Goal: Transaction & Acquisition: Purchase product/service

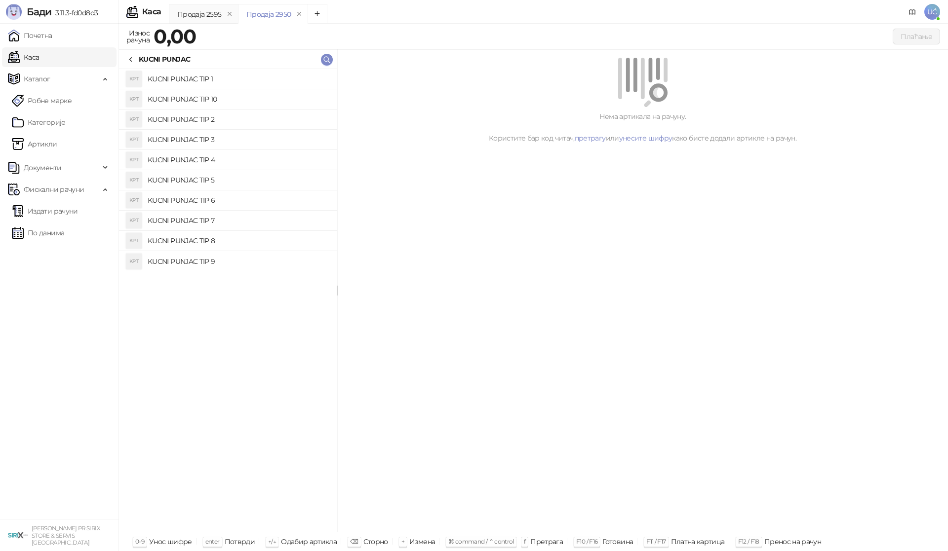
scroll to position [0, 0]
click at [137, 56] on div "KUCNI PUNJAC" at bounding box center [158, 59] width 63 height 11
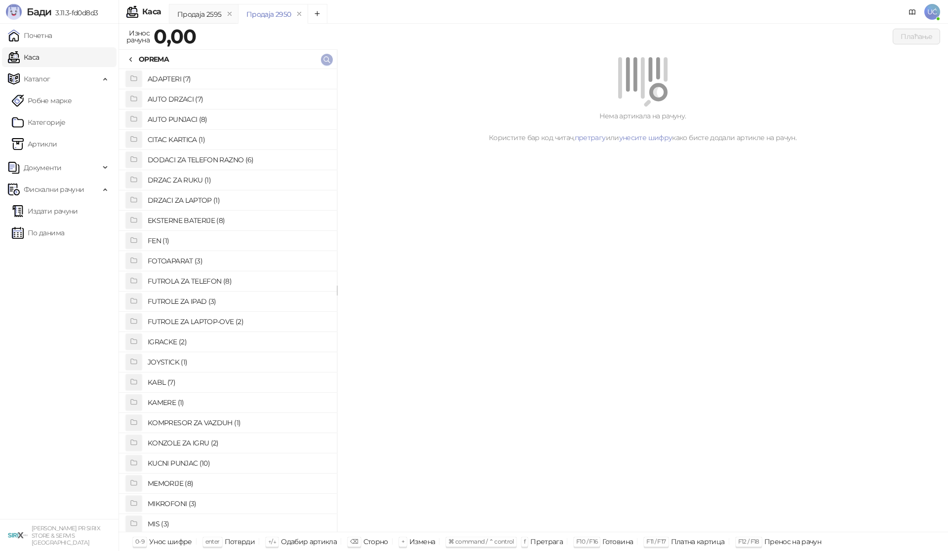
click at [330, 62] on icon "button" at bounding box center [327, 60] width 6 height 6
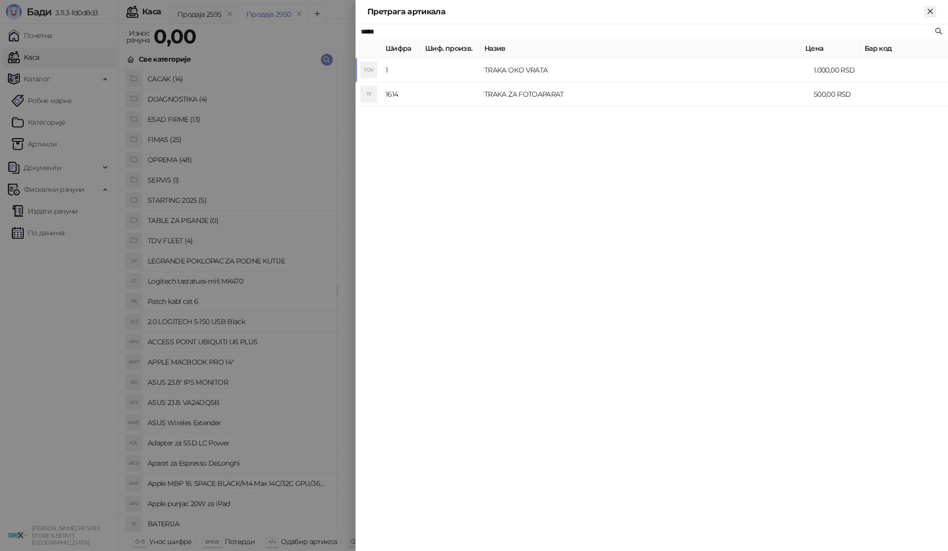
click at [929, 11] on icon "Close" at bounding box center [930, 11] width 4 height 4
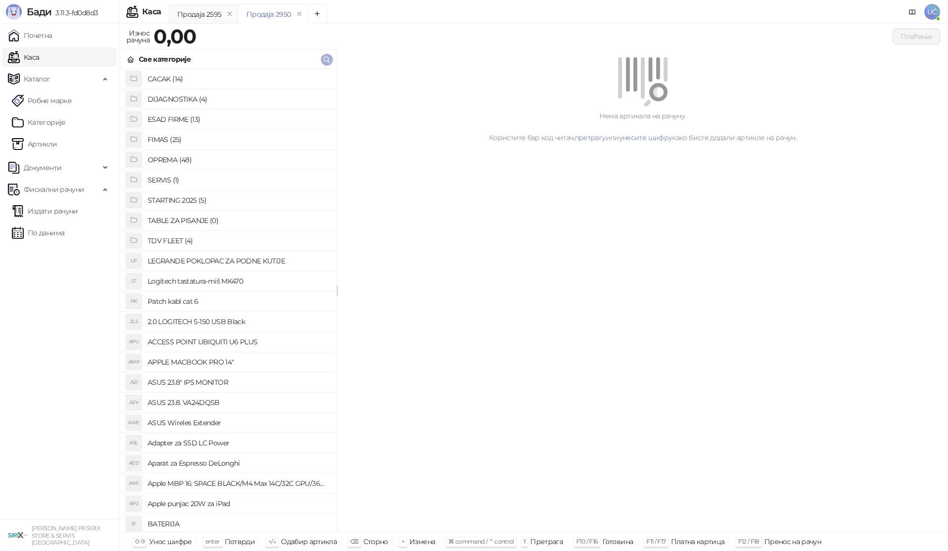
click at [325, 58] on icon "button" at bounding box center [327, 60] width 8 height 8
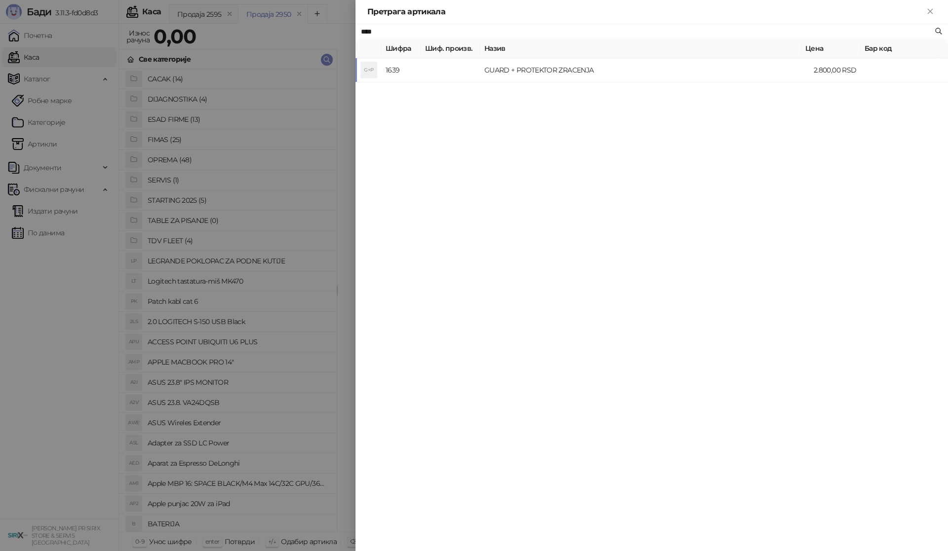
drag, startPoint x: 311, startPoint y: 29, endPoint x: 266, endPoint y: 23, distance: 45.8
click at [266, 23] on div "Претрага артикала **** Шифра Шиф. произв. Назив Цена Бар код G+P 1639 GUARD + P…" at bounding box center [474, 275] width 948 height 551
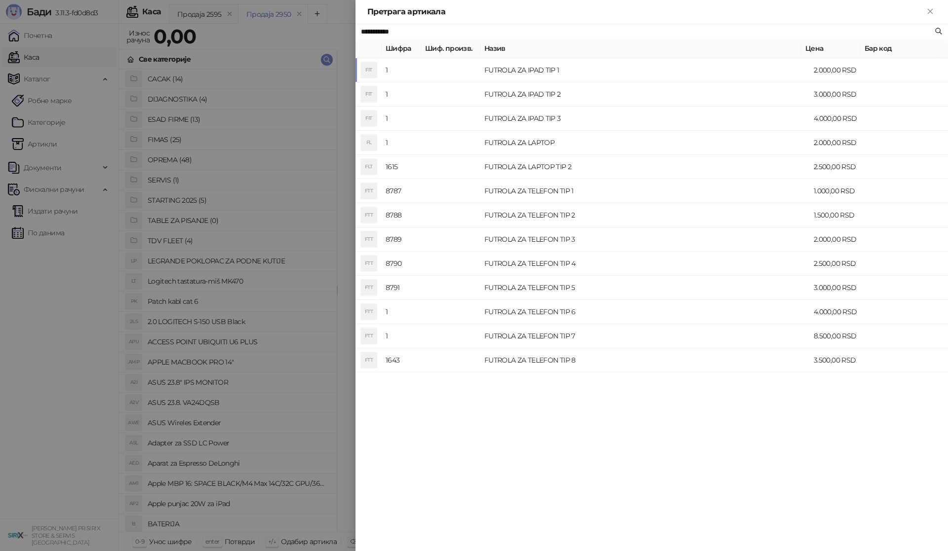
type input "**********"
click at [280, 138] on div at bounding box center [474, 275] width 948 height 551
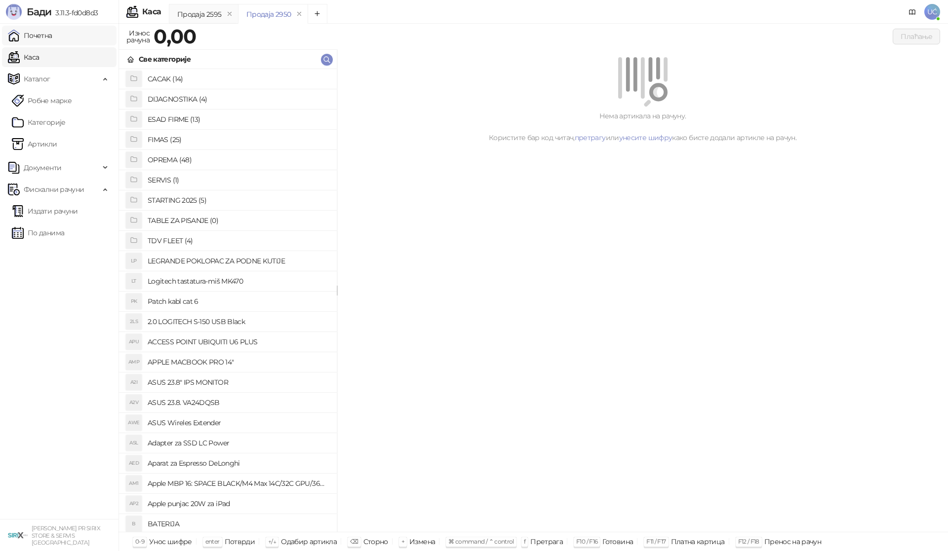
click at [52, 32] on link "Почетна" at bounding box center [30, 36] width 44 height 20
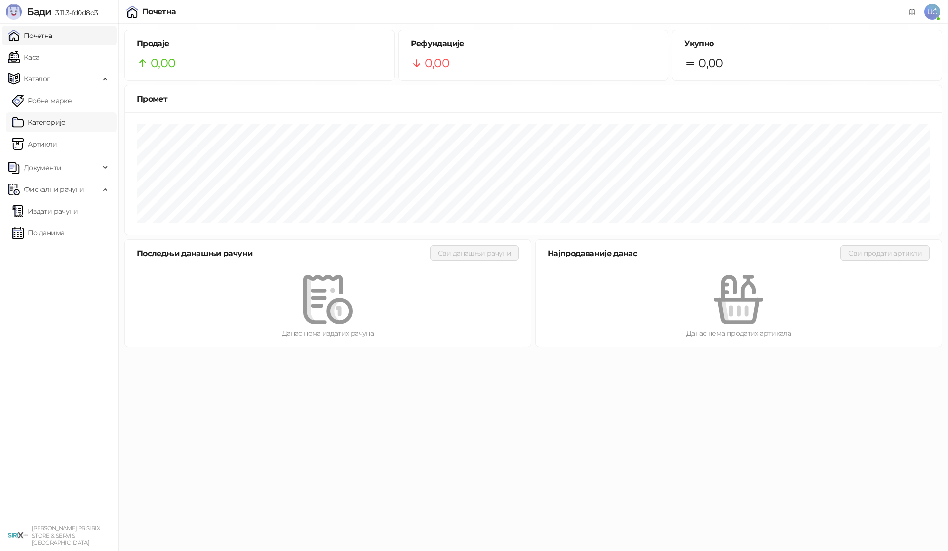
click at [43, 129] on link "Категорије" at bounding box center [39, 123] width 54 height 20
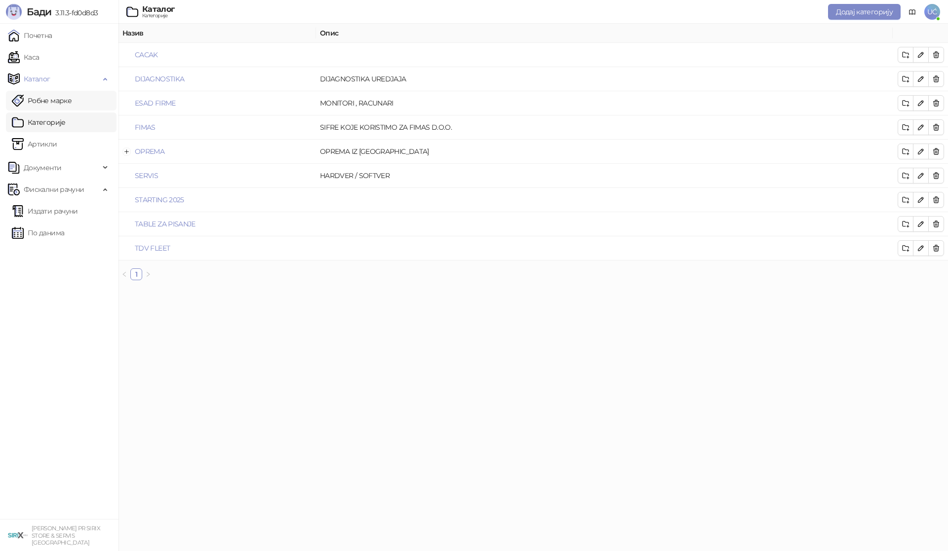
click at [72, 93] on link "Робне марке" at bounding box center [42, 101] width 60 height 20
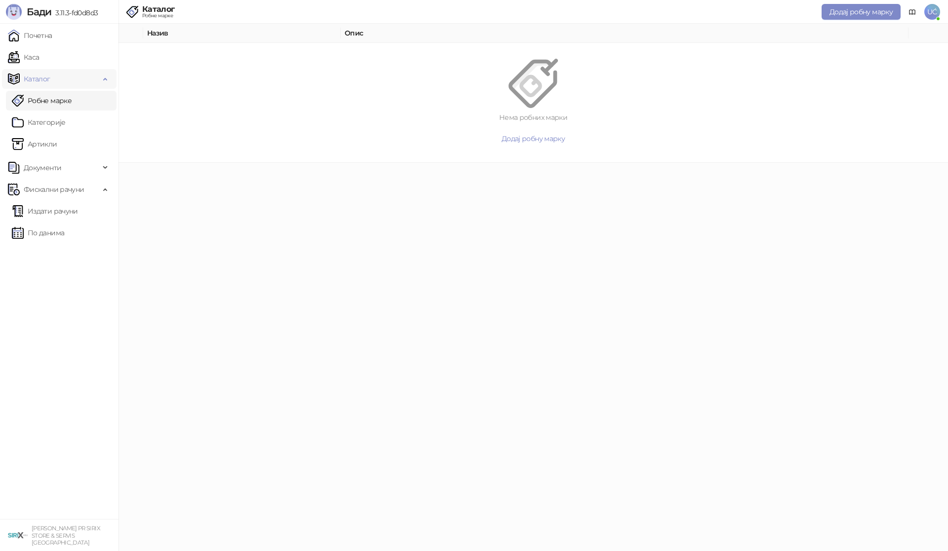
click at [102, 72] on div "Каталог" at bounding box center [59, 79] width 115 height 20
click at [105, 81] on div "Каталог" at bounding box center [59, 79] width 115 height 20
click at [39, 59] on link "Каса" at bounding box center [23, 57] width 31 height 20
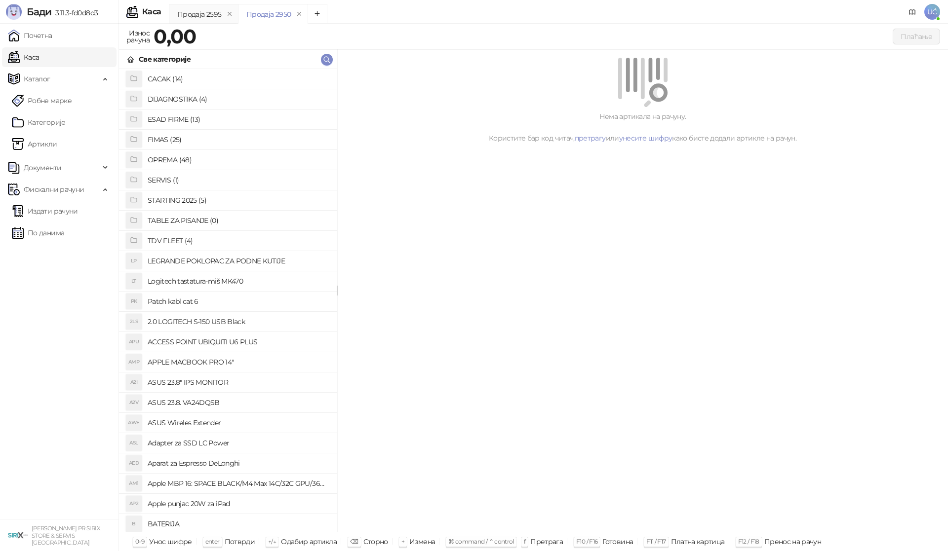
click at [241, 162] on h4 "OPREMA (48)" at bounding box center [238, 160] width 181 height 16
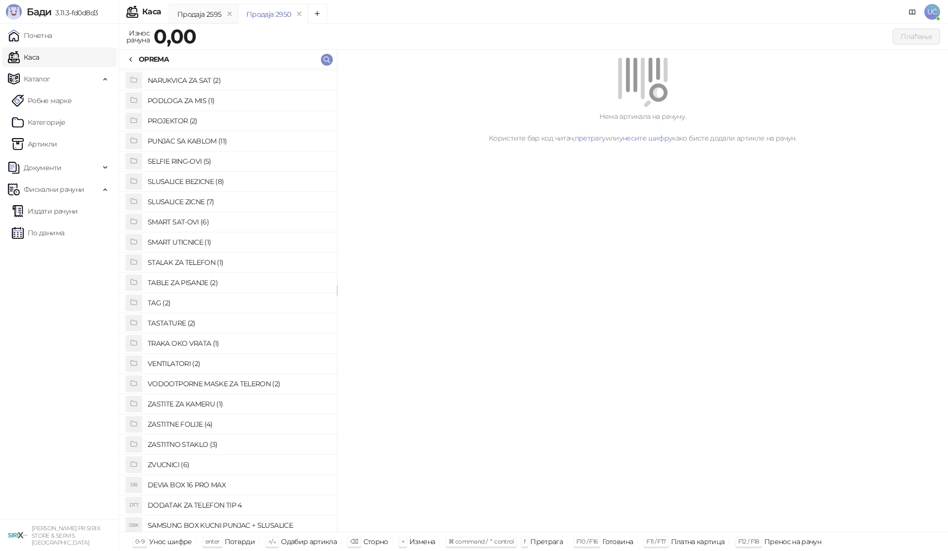
scroll to position [494, 0]
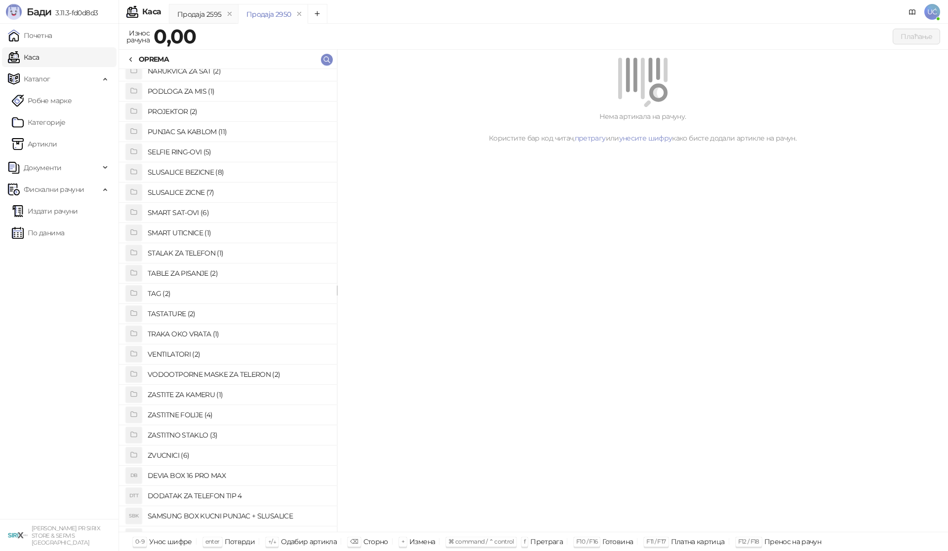
click at [196, 358] on h4 "VENTILATORI (2)" at bounding box center [238, 355] width 181 height 16
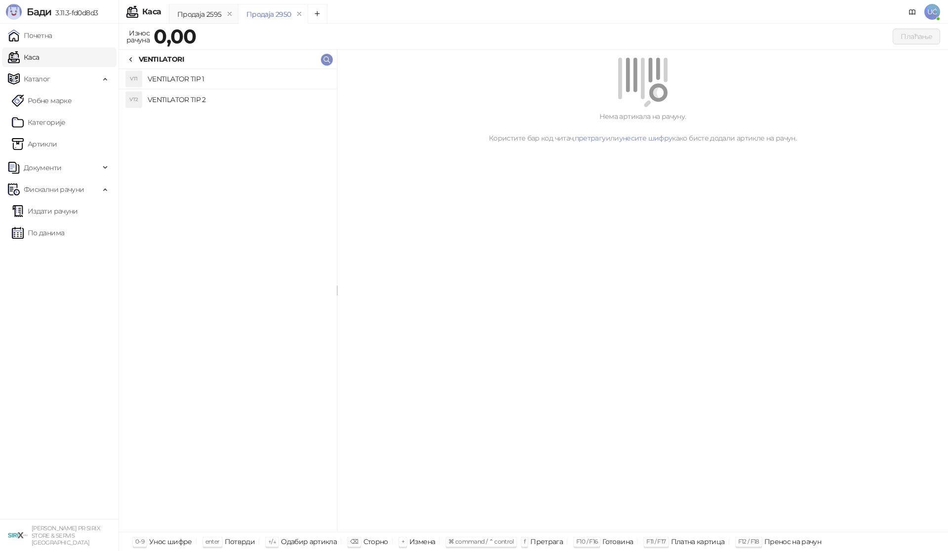
click at [241, 96] on h4 "VENTILATOR TIP 2" at bounding box center [238, 100] width 181 height 16
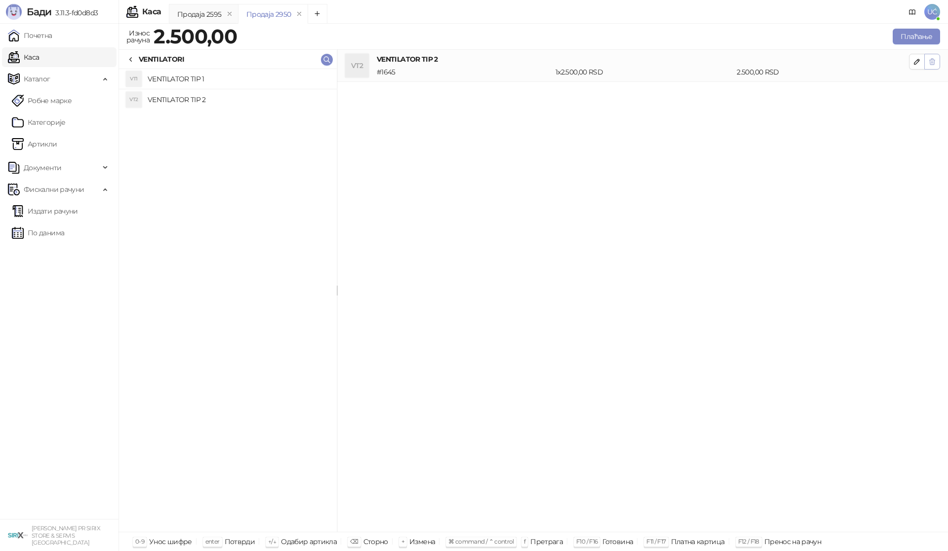
click at [932, 65] on icon "button" at bounding box center [932, 62] width 8 height 8
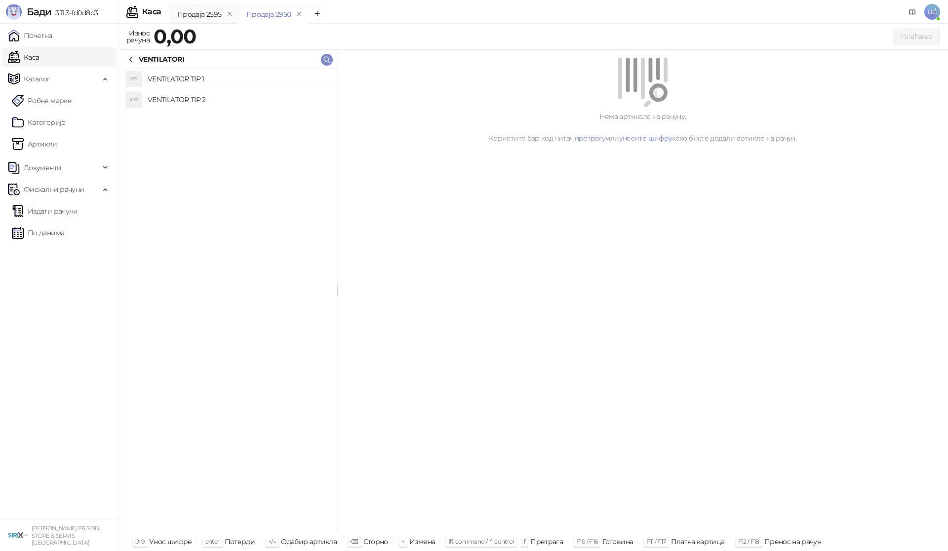
click at [224, 86] on h4 "VENTILATOR TIP 1" at bounding box center [238, 79] width 181 height 16
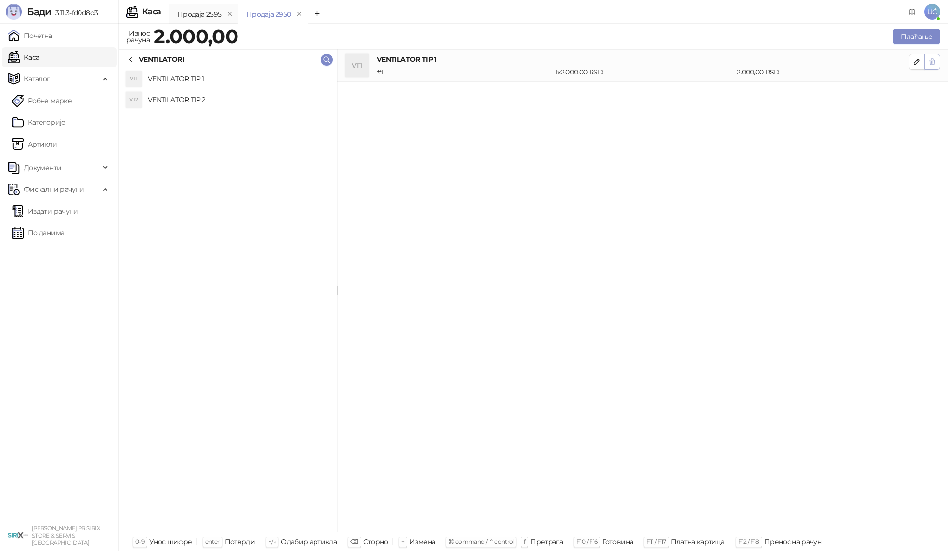
click at [932, 62] on icon "button" at bounding box center [932, 62] width 8 height 8
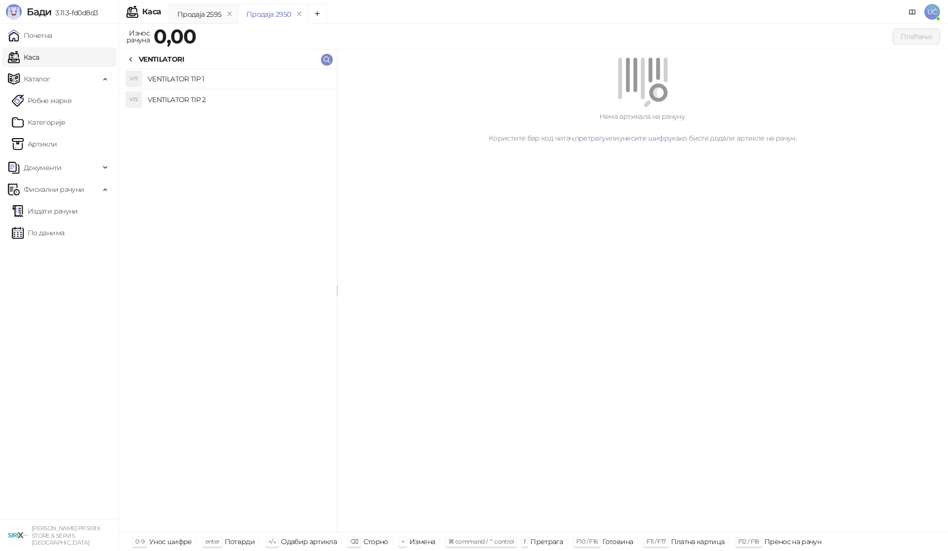
click at [280, 96] on h4 "VENTILATOR TIP 2" at bounding box center [238, 100] width 181 height 16
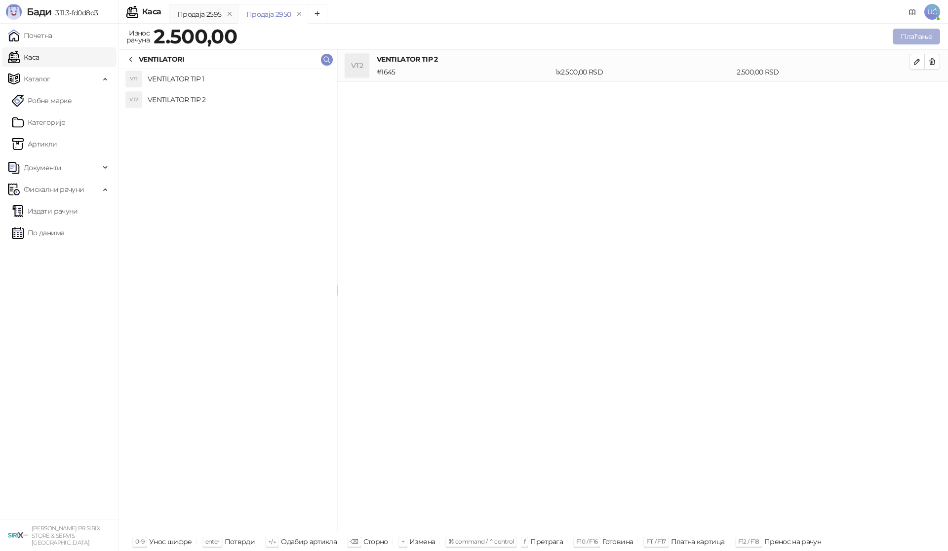
click at [912, 33] on button "Плаћање" at bounding box center [915, 37] width 47 height 16
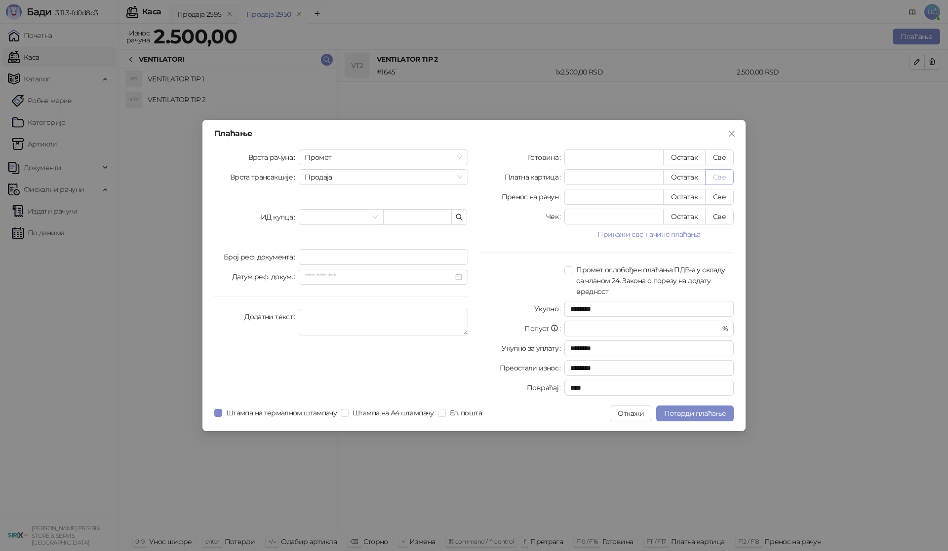
click at [732, 171] on button "Све" at bounding box center [719, 177] width 29 height 16
type input "****"
click at [696, 420] on button "Потврди плаћање" at bounding box center [694, 414] width 77 height 16
